Goal: Task Accomplishment & Management: Manage account settings

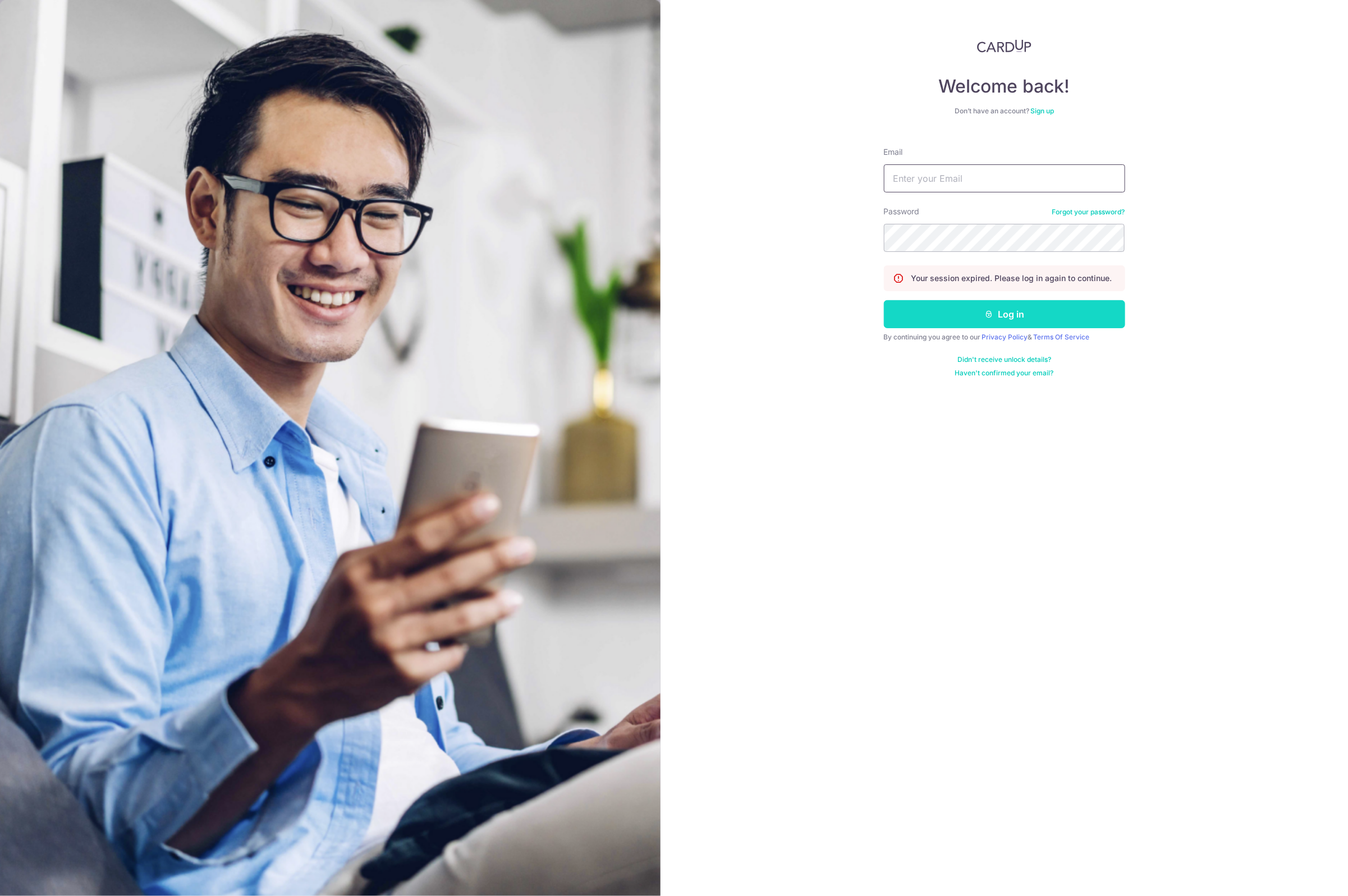
type input "[EMAIL_ADDRESS][DOMAIN_NAME]"
click at [941, 316] on button "Log in" at bounding box center [1004, 314] width 241 height 28
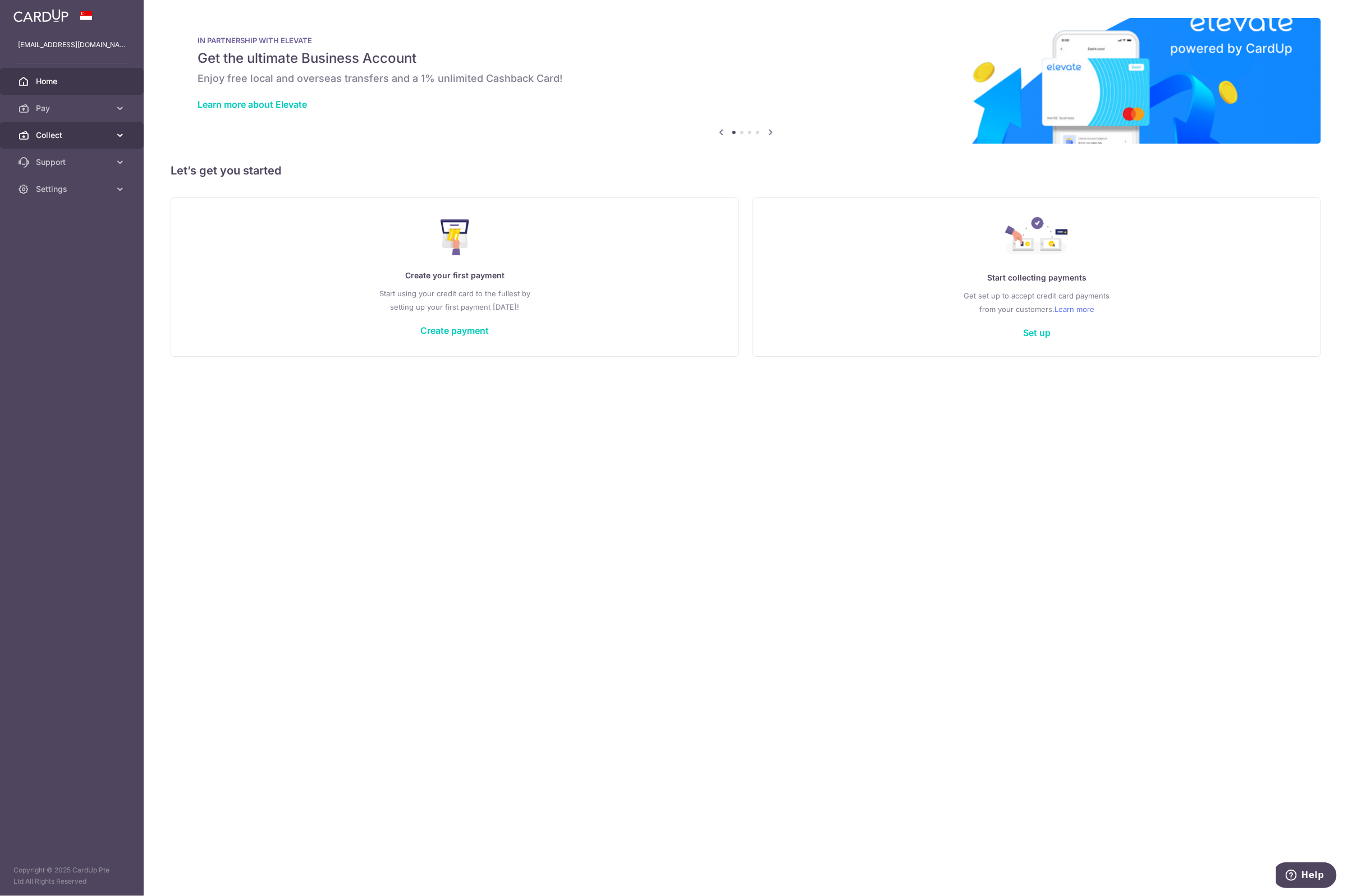
click at [37, 125] on link "Collect" at bounding box center [72, 135] width 144 height 27
click at [64, 164] on span "Dashboard" at bounding box center [72, 162] width 74 height 11
